Goal: Transaction & Acquisition: Obtain resource

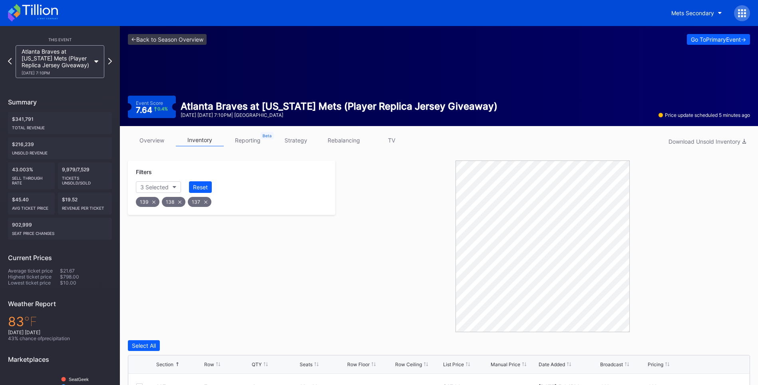
scroll to position [470, 0]
click at [36, 7] on icon at bounding box center [33, 13] width 50 height 18
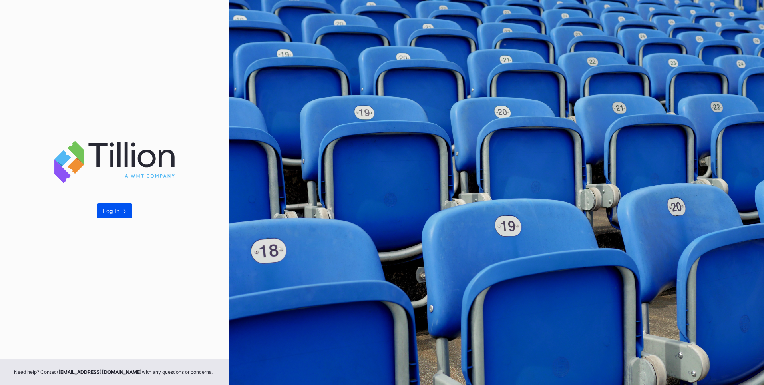
click at [100, 218] on button "Log In ->" at bounding box center [114, 210] width 35 height 15
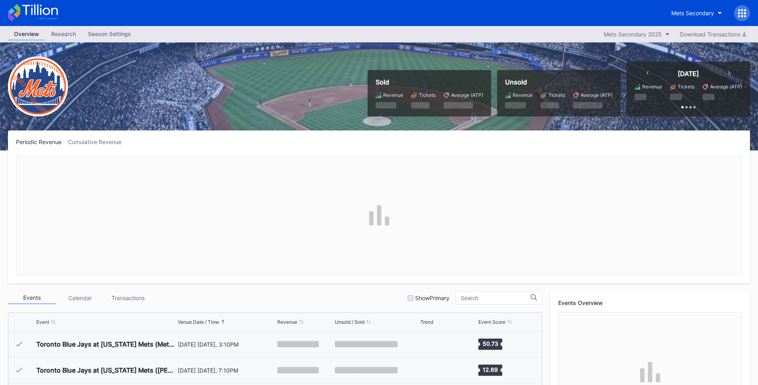
scroll to position [1533, 0]
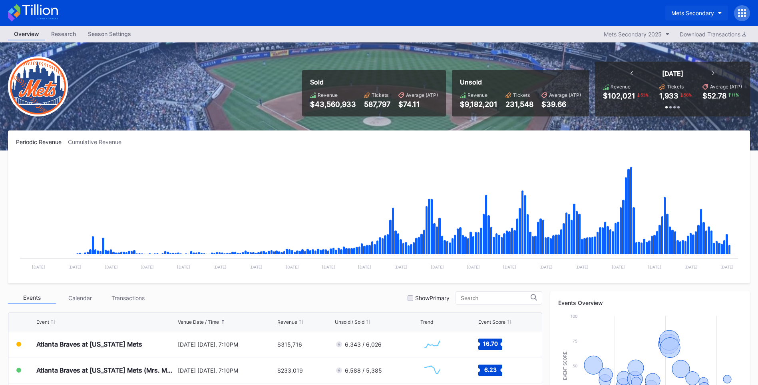
click at [680, 11] on div "Mets Secondary" at bounding box center [693, 13] width 43 height 7
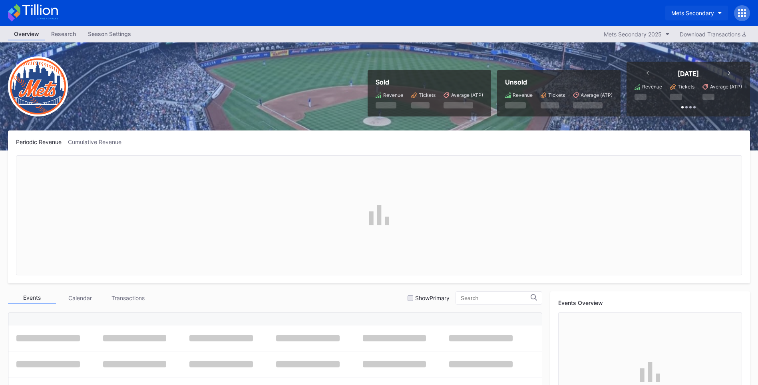
click at [693, 12] on div "Mets Secondary" at bounding box center [693, 13] width 43 height 7
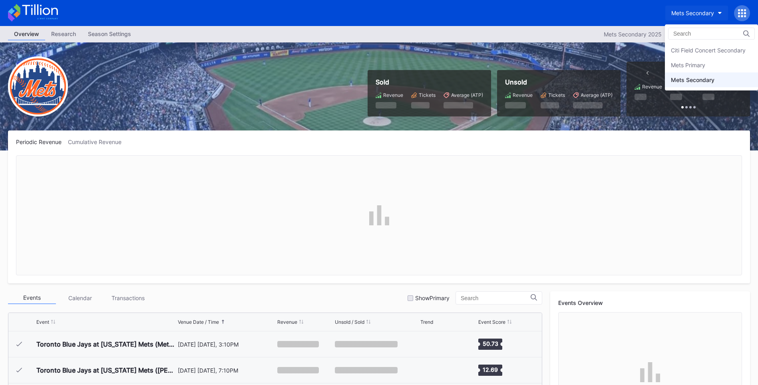
scroll to position [1533, 0]
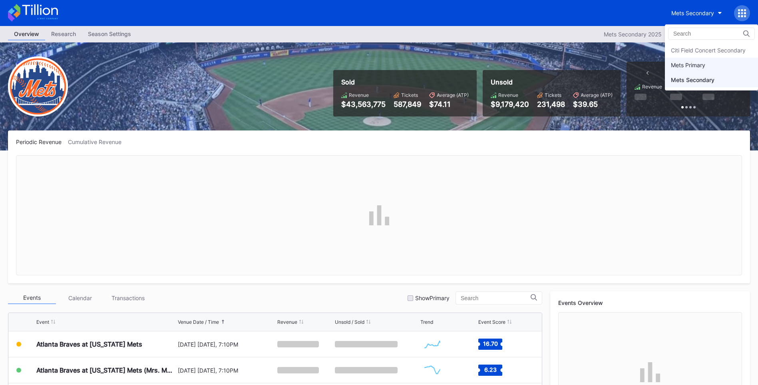
click at [698, 71] on div "Mets Primary" at bounding box center [711, 65] width 93 height 15
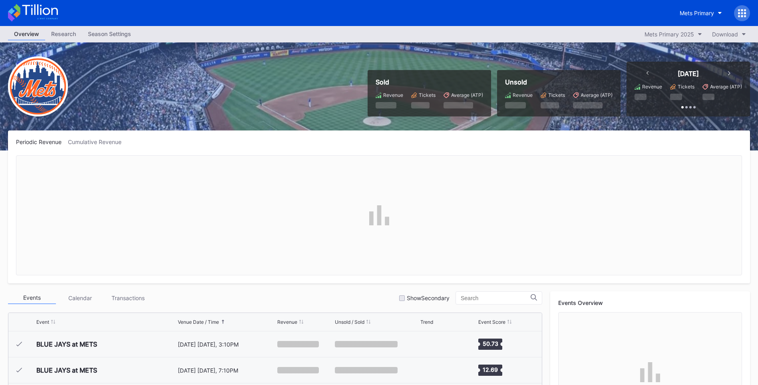
scroll to position [1533, 0]
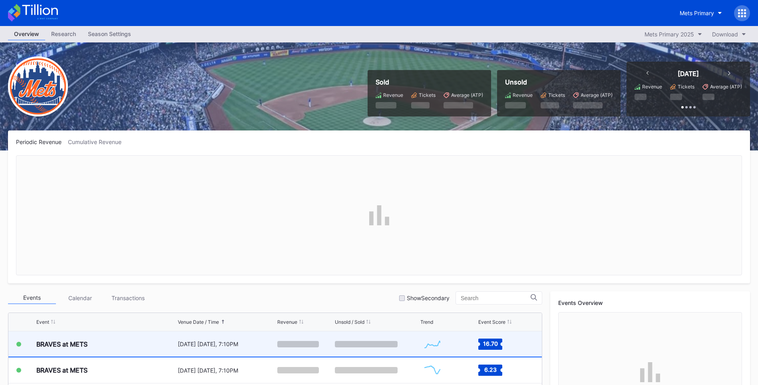
click at [158, 352] on div "BRAVES at METS" at bounding box center [106, 343] width 140 height 25
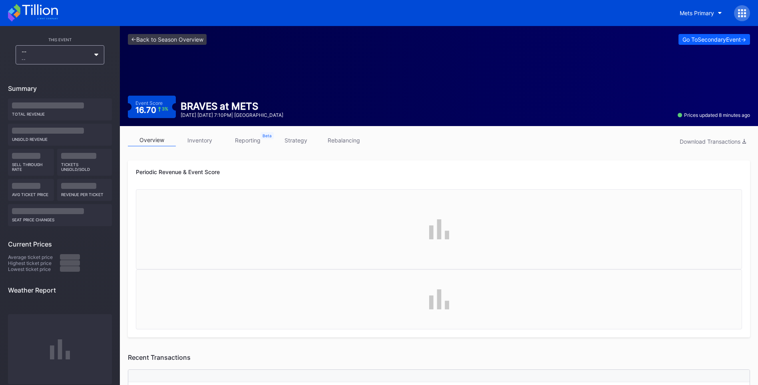
click at [359, 141] on link "rebalancing" at bounding box center [344, 140] width 48 height 12
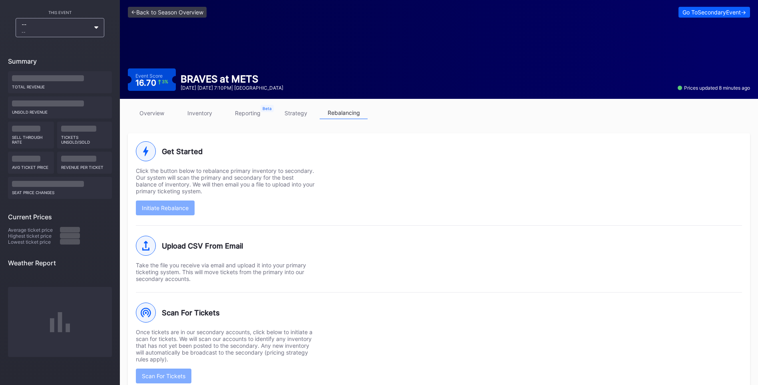
scroll to position [42, 0]
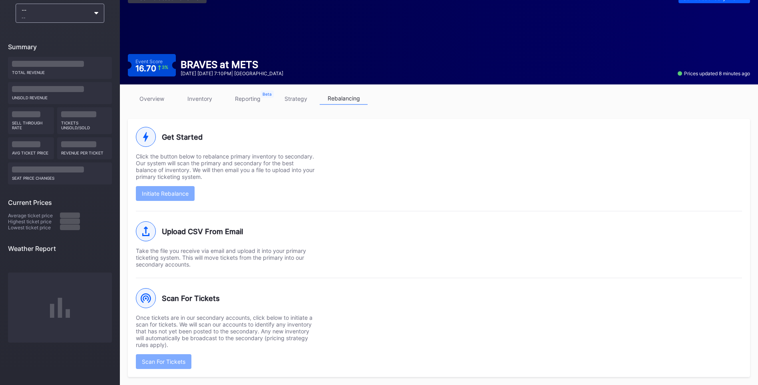
click at [377, 317] on div "Scan For Tickets Once tickets are in our secondary accounts, click below to ini…" at bounding box center [439, 322] width 606 height 91
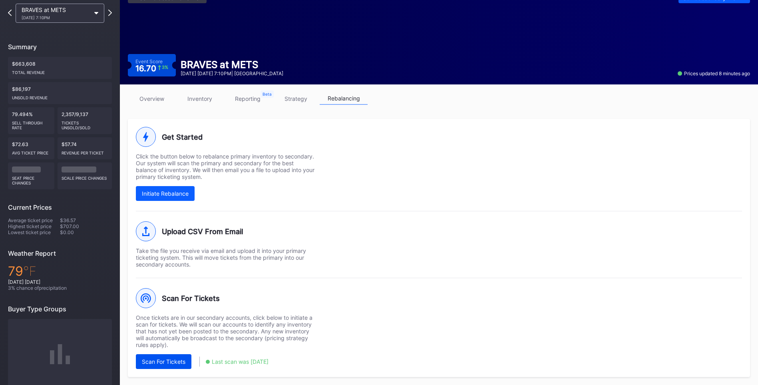
click at [178, 360] on div "Scan For Tickets" at bounding box center [164, 361] width 44 height 7
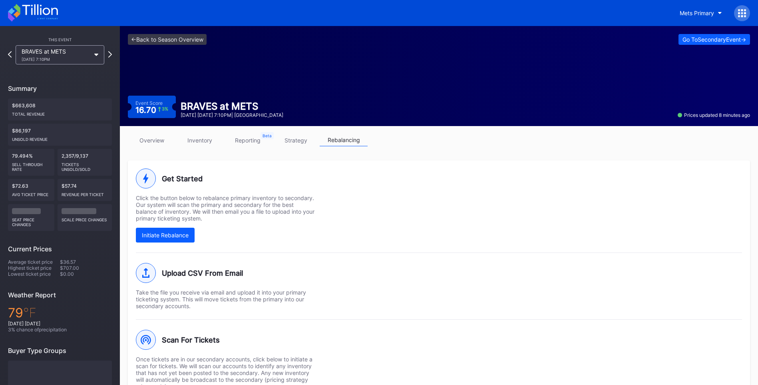
click at [46, 14] on icon at bounding box center [33, 13] width 50 height 18
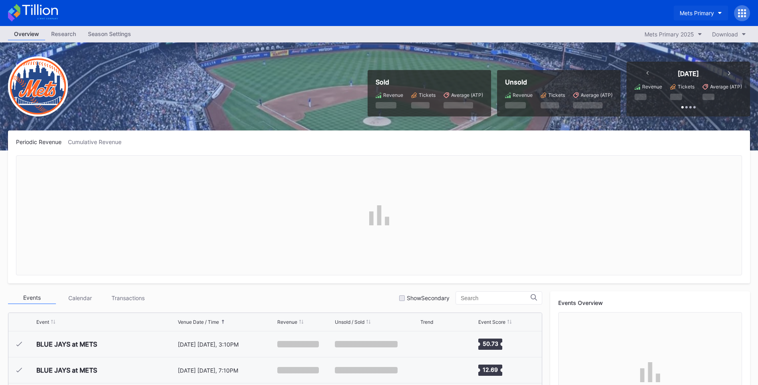
scroll to position [1533, 0]
click at [717, 10] on button "Mets Primary" at bounding box center [701, 13] width 54 height 15
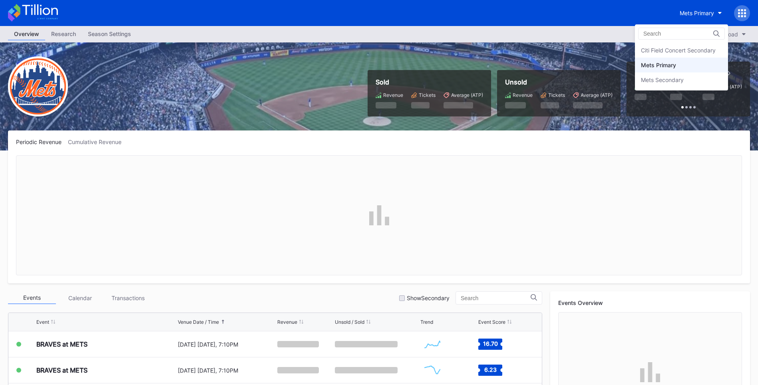
click at [692, 79] on div "Mets Secondary" at bounding box center [681, 79] width 93 height 15
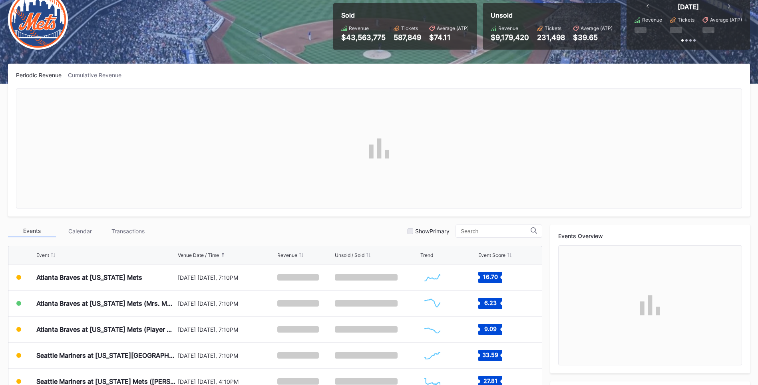
scroll to position [200, 0]
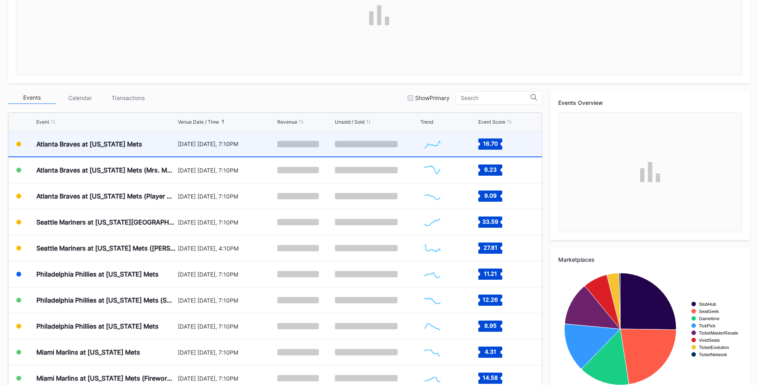
click at [129, 146] on div "Atlanta Braves at [US_STATE] Mets" at bounding box center [89, 144] width 106 height 8
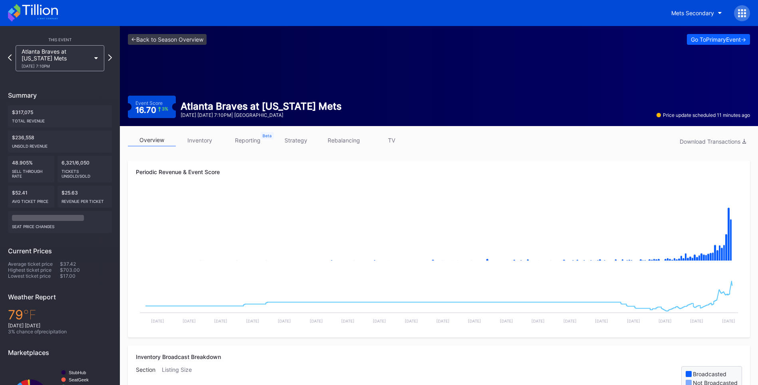
scroll to position [240, 0]
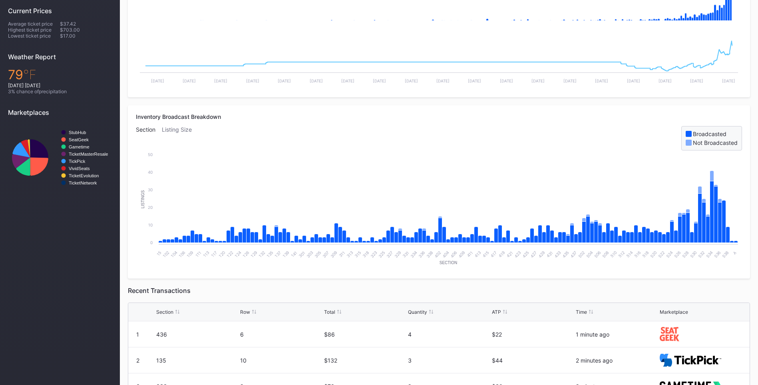
click at [176, 127] on div "Listing Size" at bounding box center [180, 138] width 36 height 24
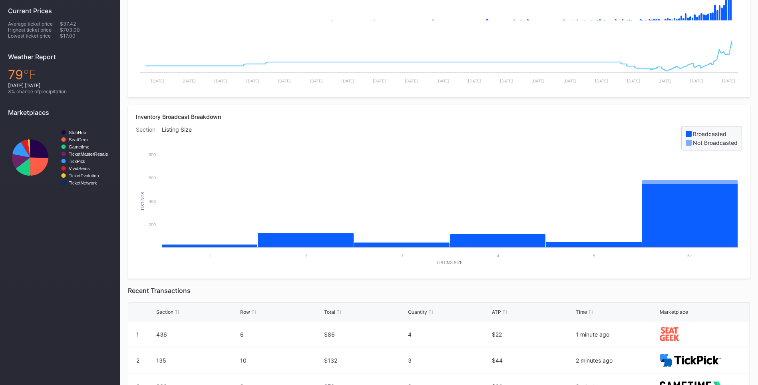
click at [152, 127] on div "Section" at bounding box center [149, 138] width 26 height 24
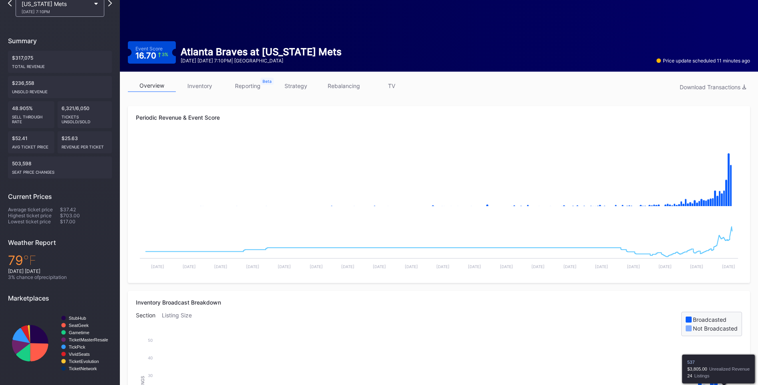
scroll to position [0, 0]
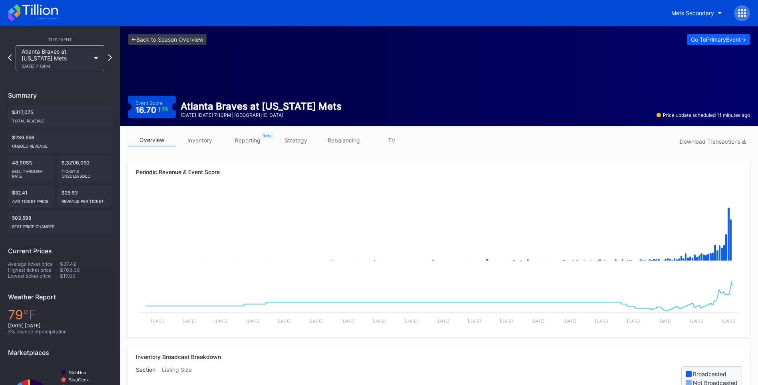
click at [391, 141] on link "TV" at bounding box center [392, 140] width 48 height 12
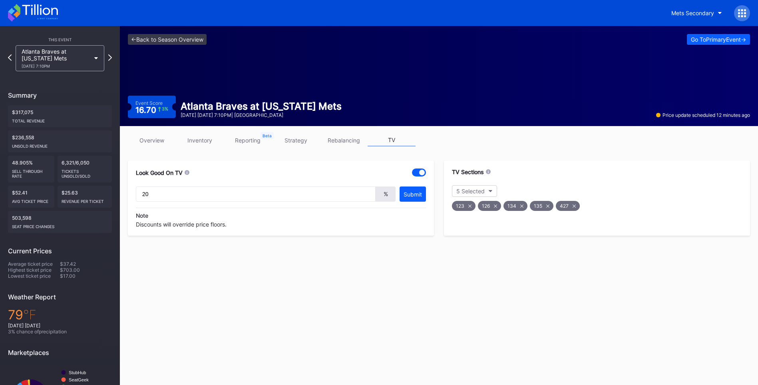
type input "20"
click at [490, 190] on icon "button" at bounding box center [491, 191] width 4 height 2
click at [460, 272] on div "531" at bounding box center [498, 276] width 93 height 16
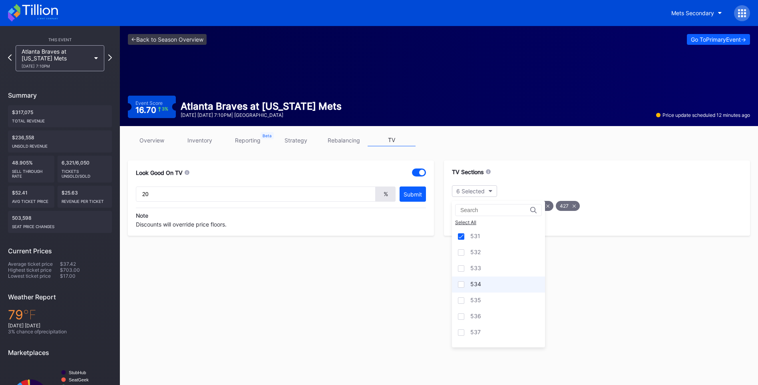
click at [458, 284] on div "534" at bounding box center [498, 284] width 93 height 16
click at [461, 299] on div at bounding box center [461, 300] width 6 height 6
click at [463, 321] on div "536" at bounding box center [498, 316] width 93 height 16
click at [461, 333] on div at bounding box center [461, 332] width 6 height 6
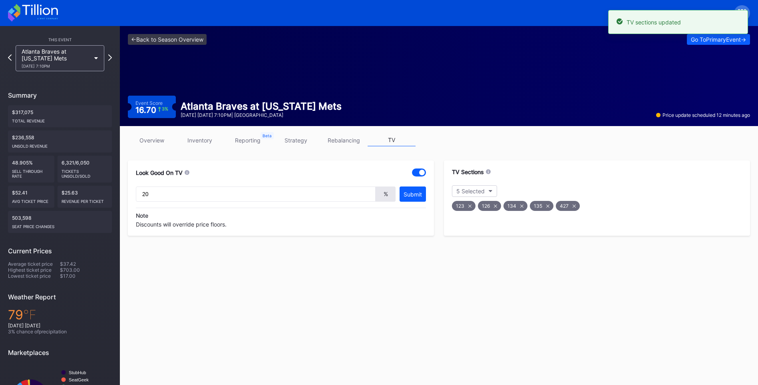
drag, startPoint x: 156, startPoint y: 131, endPoint x: 150, endPoint y: 154, distance: 23.3
click at [156, 131] on div "overview inventory reporting strategy rebalancing TV Look Good On TV 20 % Submi…" at bounding box center [439, 185] width 638 height 118
click at [150, 154] on div "overview inventory reporting strategy rebalancing TV Look Good On TV 20 % Submi…" at bounding box center [439, 185] width 638 height 118
click at [140, 137] on link "overview" at bounding box center [152, 140] width 48 height 12
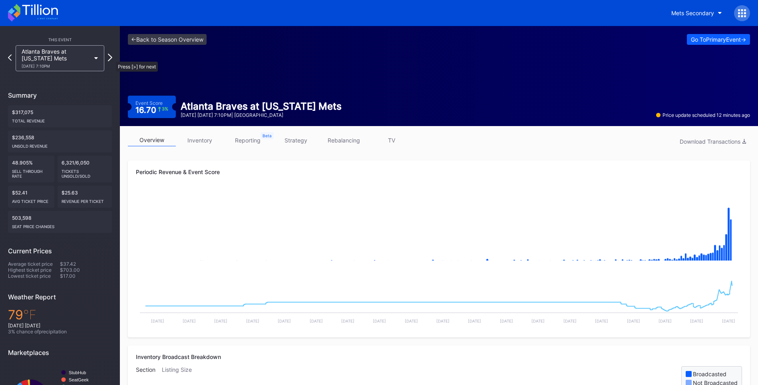
click at [112, 58] on icon at bounding box center [110, 58] width 4 height 8
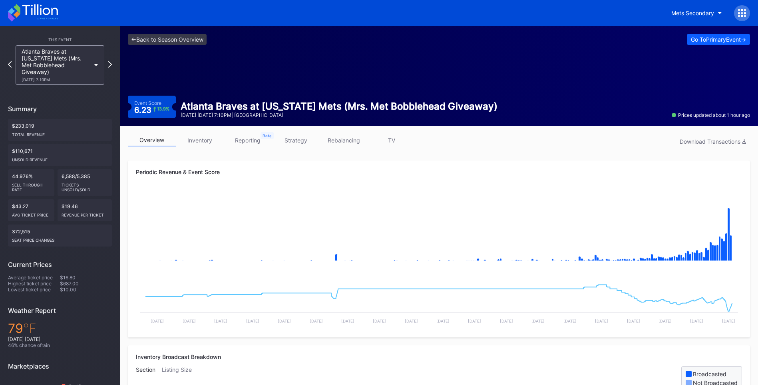
click at [392, 139] on link "TV" at bounding box center [392, 140] width 48 height 12
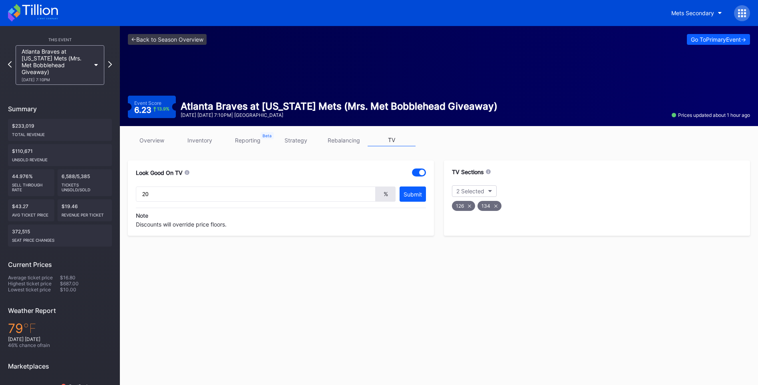
type input "20"
click at [493, 191] on button "2 Selected" at bounding box center [474, 191] width 45 height 12
click at [465, 278] on div "534" at bounding box center [498, 276] width 93 height 16
click at [467, 293] on div "535" at bounding box center [498, 292] width 93 height 16
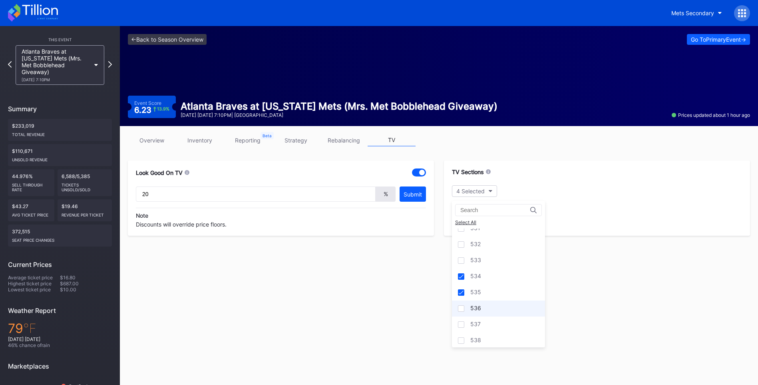
click at [461, 308] on div at bounding box center [461, 308] width 6 height 6
click at [463, 326] on div at bounding box center [461, 324] width 6 height 6
drag, startPoint x: 375, startPoint y: 302, endPoint x: 364, endPoint y: 285, distance: 20.3
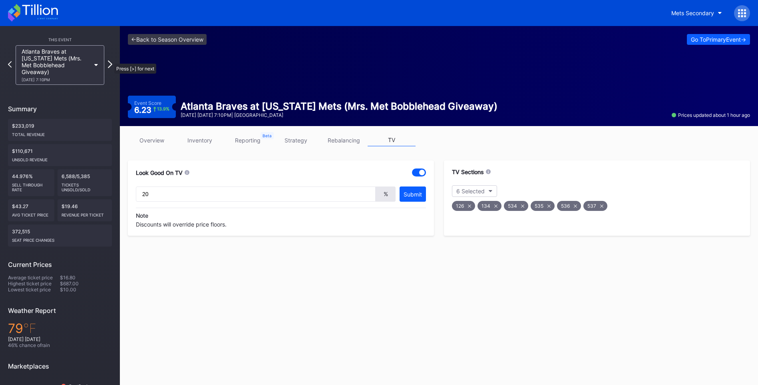
click at [110, 60] on icon at bounding box center [110, 64] width 4 height 8
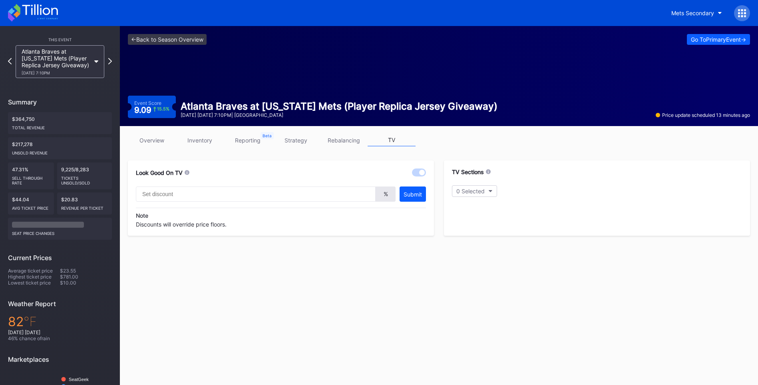
type input "20"
click at [157, 142] on link "overview" at bounding box center [152, 140] width 48 height 12
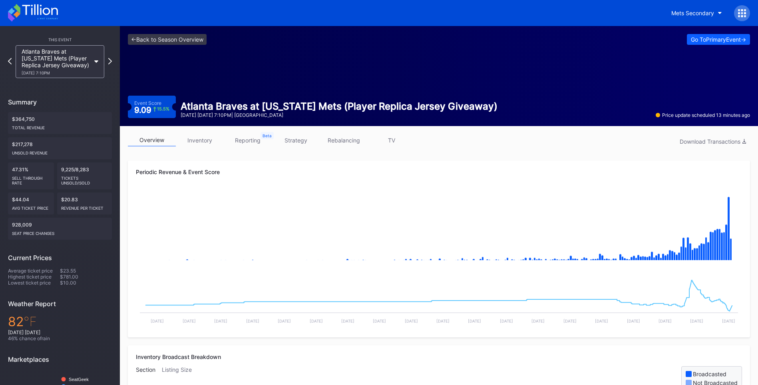
click at [396, 140] on link "TV" at bounding box center [392, 140] width 48 height 12
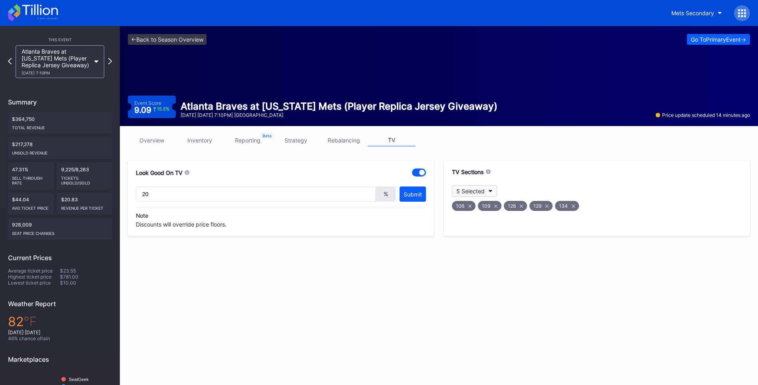
click at [489, 187] on button "5 Selected" at bounding box center [474, 191] width 45 height 12
click at [460, 336] on div "128" at bounding box center [498, 332] width 93 height 16
click at [156, 130] on div "overview inventory reporting strategy rebalancing TV Look Good On TV 20 % Submi…" at bounding box center [439, 185] width 638 height 118
click at [150, 145] on link "overview" at bounding box center [152, 140] width 48 height 12
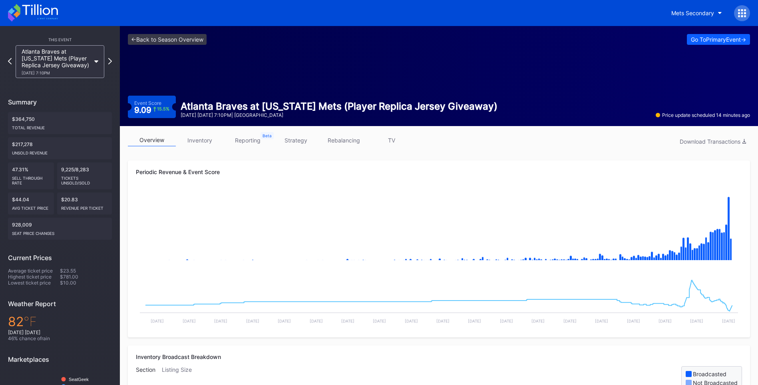
click at [399, 146] on link "TV" at bounding box center [392, 140] width 48 height 12
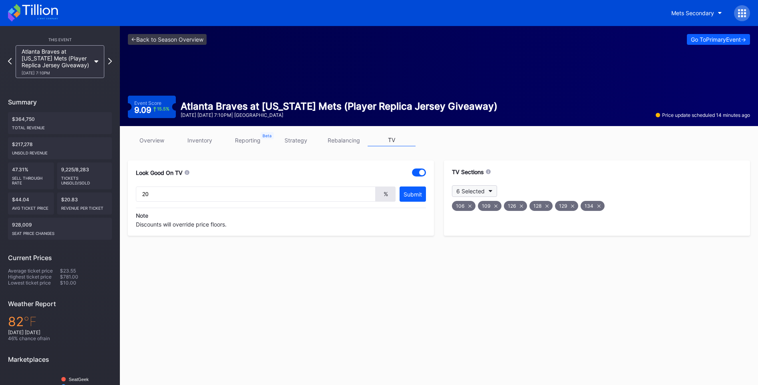
click at [493, 191] on button "6 Selected" at bounding box center [474, 191] width 45 height 12
click at [461, 241] on div "502" at bounding box center [498, 244] width 93 height 16
click at [459, 326] on div at bounding box center [461, 324] width 6 height 6
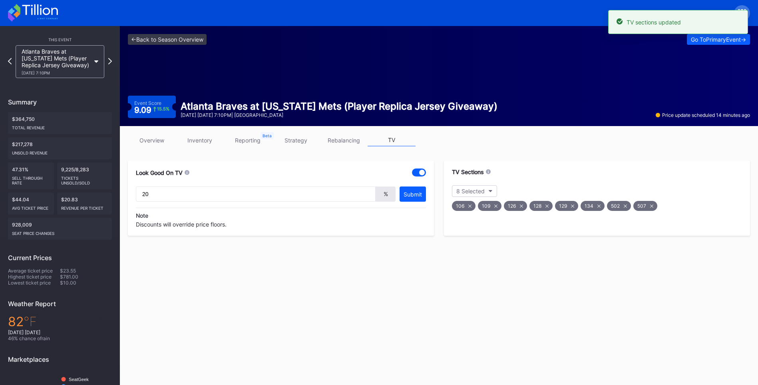
click at [169, 140] on link "overview" at bounding box center [152, 140] width 48 height 12
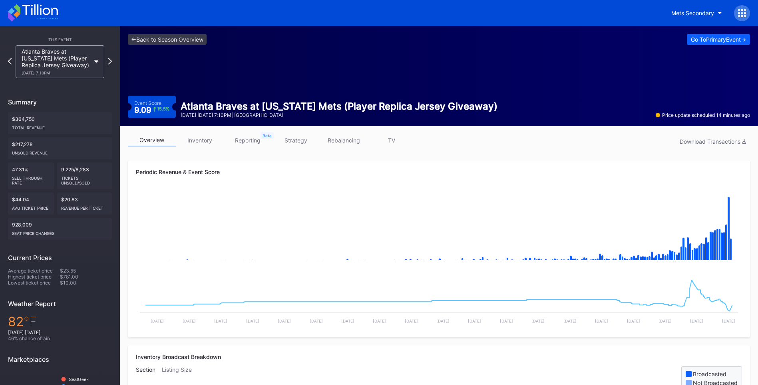
click at [393, 145] on link "TV" at bounding box center [392, 140] width 48 height 12
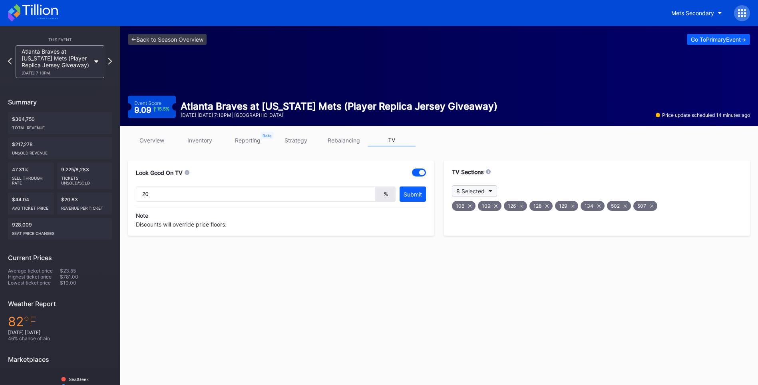
click at [491, 191] on icon "button" at bounding box center [491, 191] width 4 height 2
click at [465, 261] on div "528" at bounding box center [498, 260] width 93 height 16
click at [466, 314] on div "534" at bounding box center [498, 316] width 93 height 16
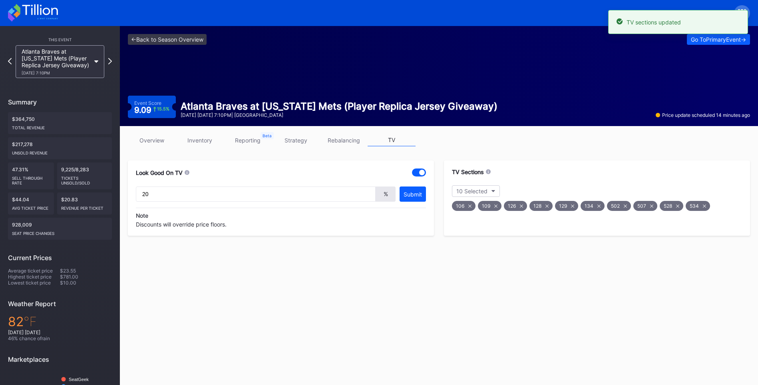
click at [339, 268] on div "<- Back to Season Overview Go To Primary Event -> Event Score 9.09 15.5 % Atlan…" at bounding box center [439, 236] width 638 height 421
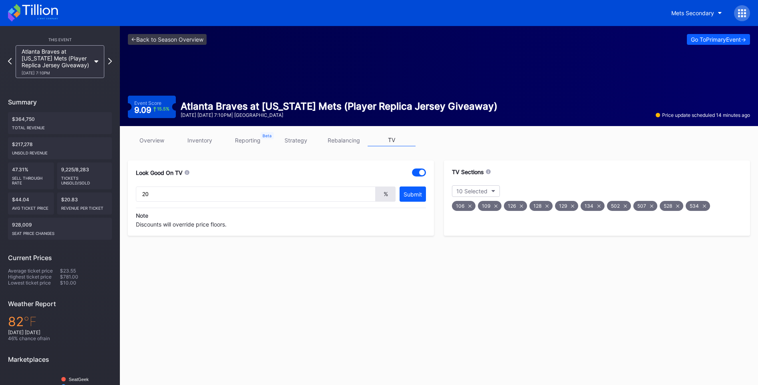
click at [54, 12] on icon at bounding box center [33, 13] width 50 height 18
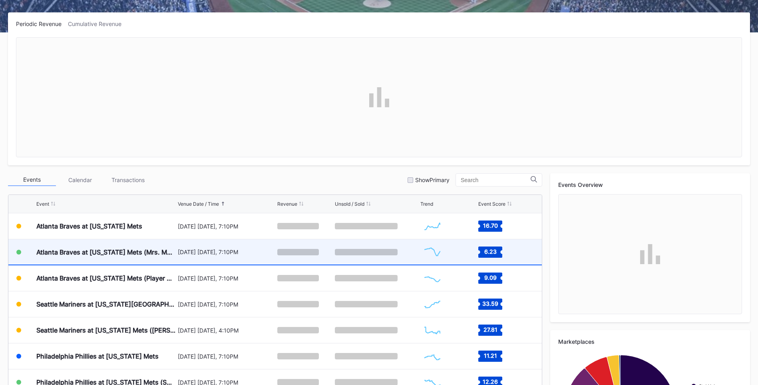
scroll to position [120, 0]
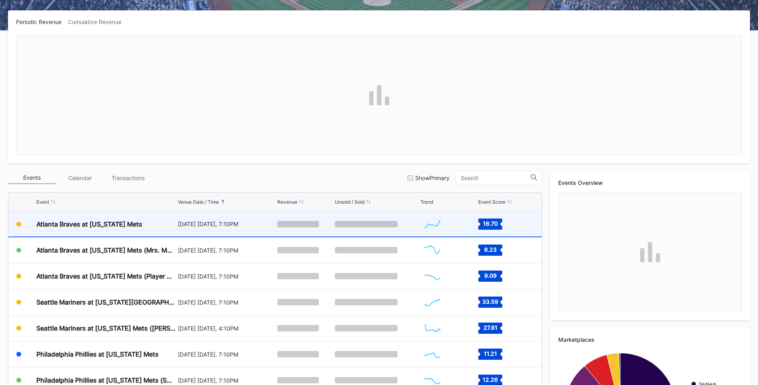
click at [141, 220] on div "Atlanta Braves at [US_STATE] Mets" at bounding box center [106, 223] width 140 height 25
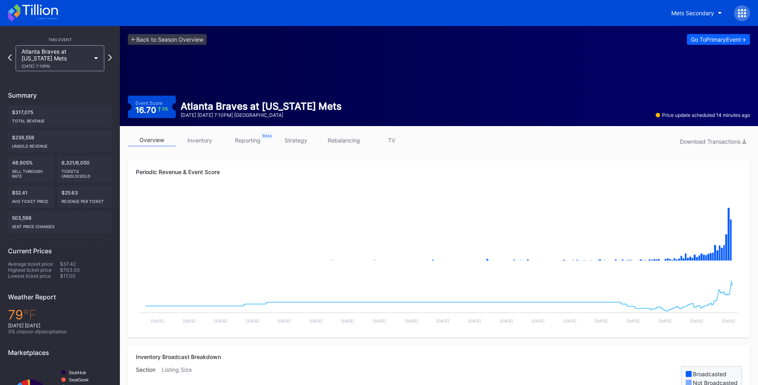
click at [209, 136] on link "inventory" at bounding box center [200, 140] width 48 height 12
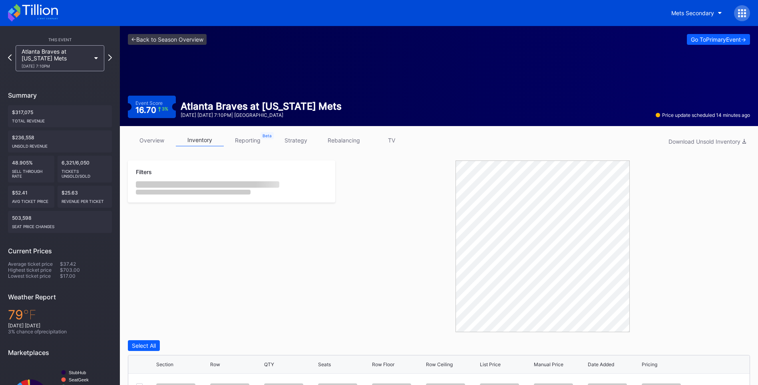
click at [683, 150] on div "overview inventory reporting strategy rebalancing TV Download Unsold Inventory …" at bounding box center [439, 345] width 638 height 438
click at [685, 139] on div "Download Unsold Inventory" at bounding box center [708, 141] width 78 height 7
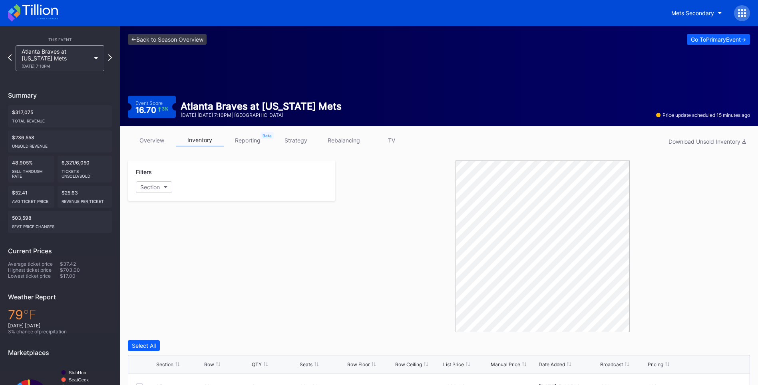
click at [53, 9] on icon at bounding box center [40, 9] width 36 height 11
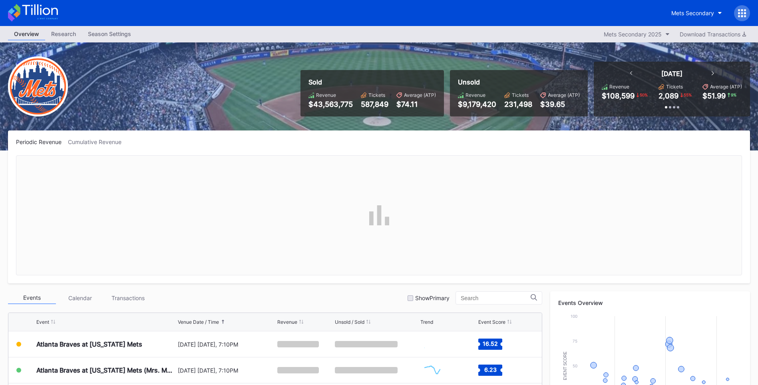
scroll to position [71, 0]
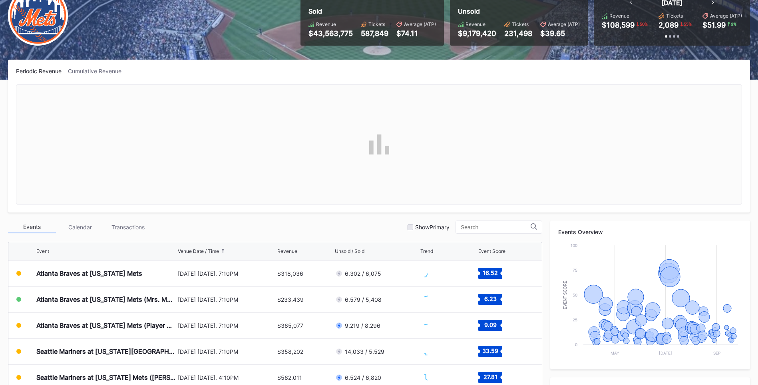
click at [132, 321] on div "Atlanta Braves at [US_STATE] Mets (Player Replica Jersey Giveaway)" at bounding box center [106, 325] width 140 height 8
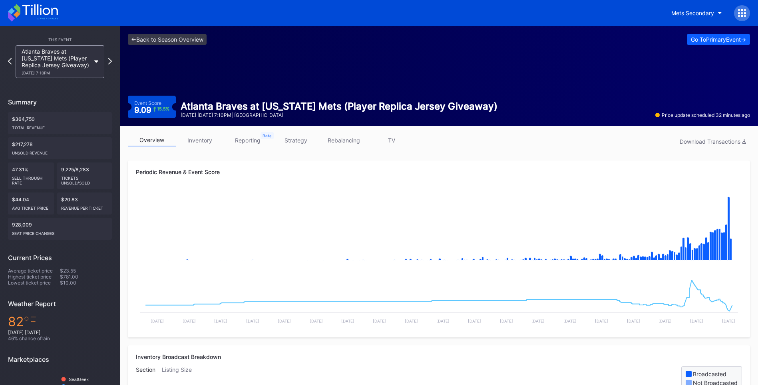
click at [195, 134] on link "inventory" at bounding box center [200, 140] width 48 height 12
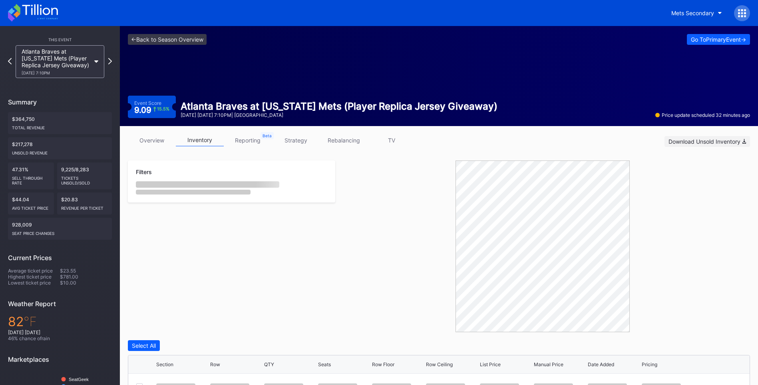
click at [714, 139] on div "Download Unsold Inventory" at bounding box center [708, 141] width 78 height 7
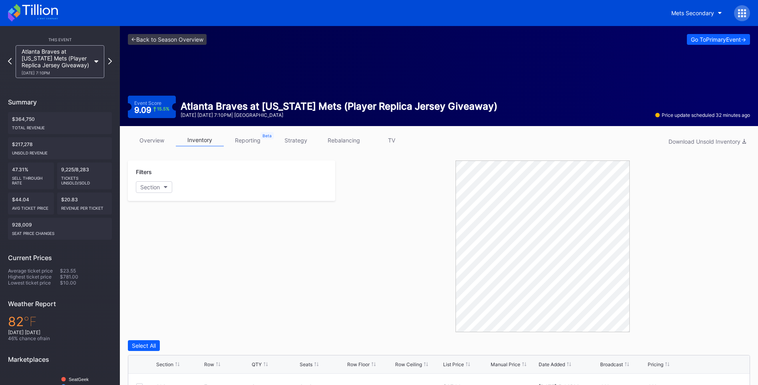
click at [344, 241] on div at bounding box center [542, 245] width 415 height 171
